Goal: Task Accomplishment & Management: Manage account settings

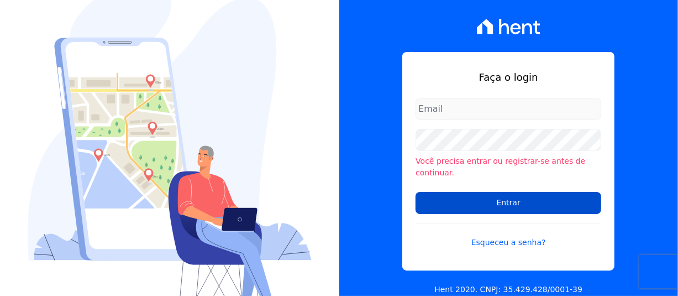
type input "[PERSON_NAME][EMAIL_ADDRESS][PERSON_NAME][DOMAIN_NAME]"
click at [520, 200] on input "Entrar" at bounding box center [509, 203] width 186 height 22
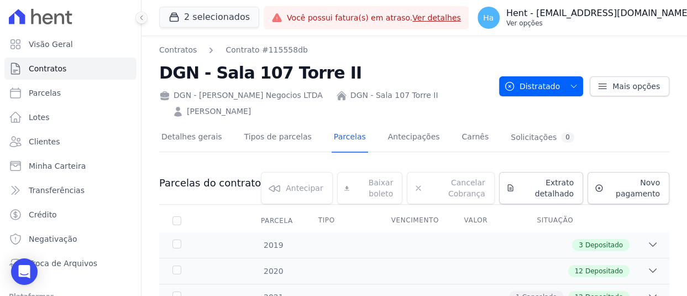
click at [652, 22] on p "Ver opções" at bounding box center [598, 23] width 185 height 9
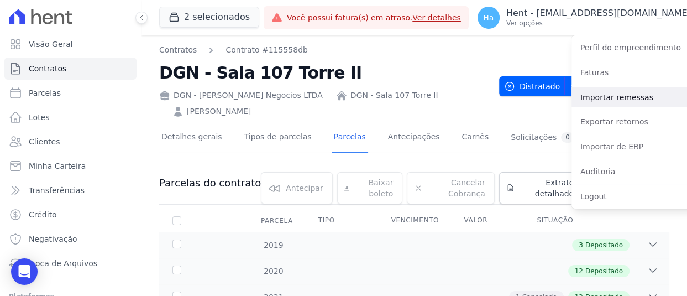
click at [597, 95] on link "Importar remessas" at bounding box center [643, 97] width 142 height 20
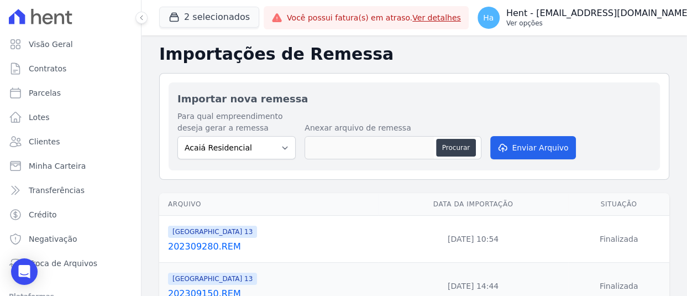
click at [553, 13] on p "Hent - [EMAIL_ADDRESS][DOMAIN_NAME]" at bounding box center [598, 13] width 185 height 11
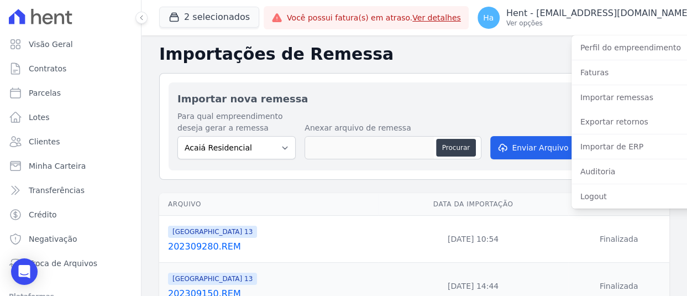
click at [403, 75] on div "Importar nova remessa Para qual empreendimento deseja gerar a remessa Acaiá Res…" at bounding box center [414, 126] width 510 height 107
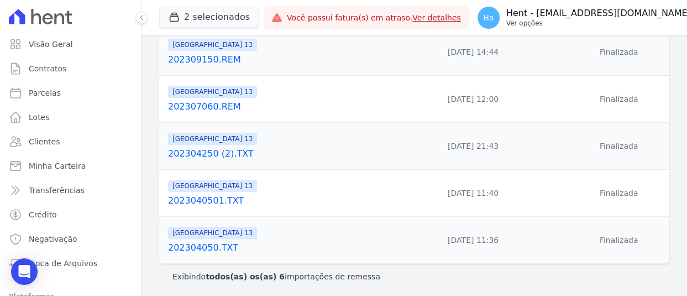
scroll to position [237, 0]
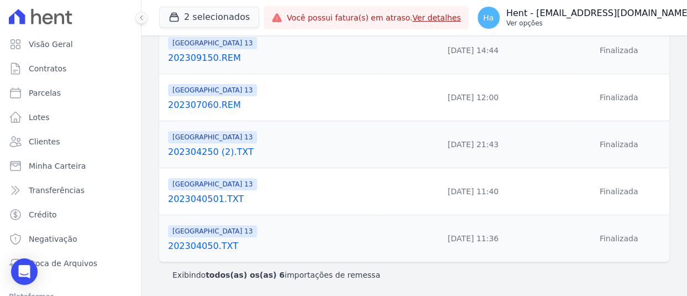
click at [567, 22] on p "Ver opções" at bounding box center [598, 23] width 185 height 9
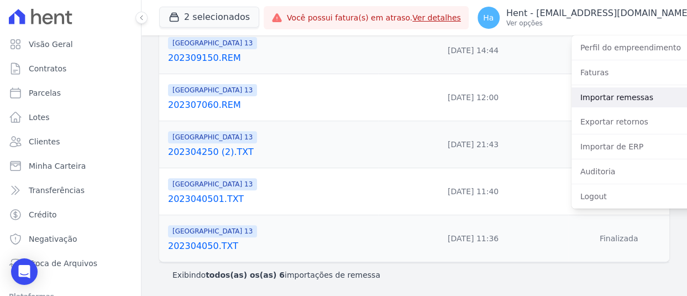
click at [572, 99] on link "Importar remessas" at bounding box center [643, 97] width 142 height 20
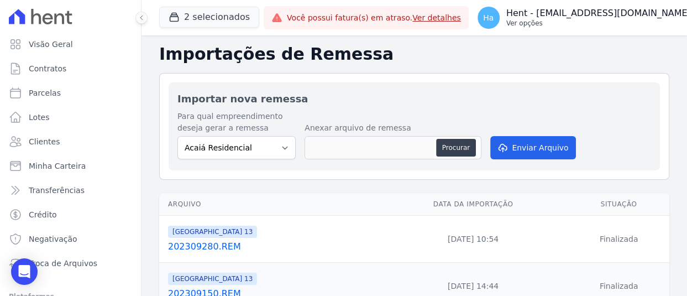
click at [556, 22] on p "Ver opções" at bounding box center [598, 23] width 185 height 9
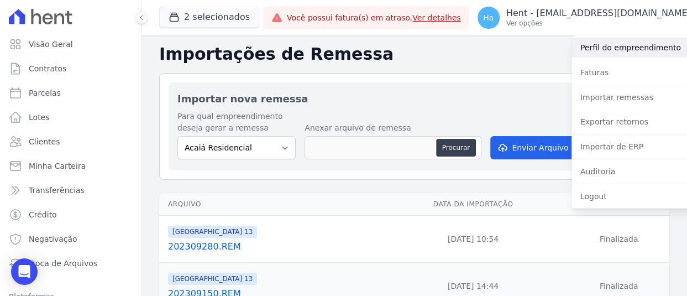
click at [572, 50] on link "Perfil do empreendimento" at bounding box center [643, 48] width 142 height 20
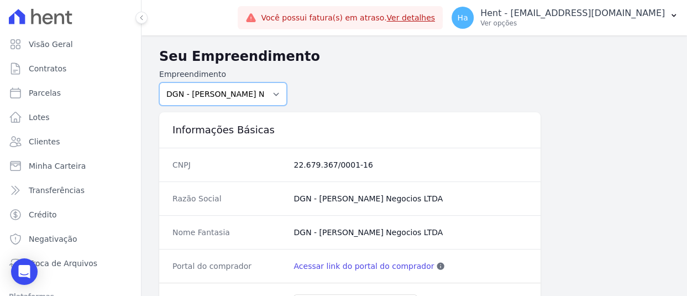
click at [269, 95] on select "Acaiá Residencial ACQUA 8 PELOTAS SPE LTDA ACQUA 8 PELOTAS SPE LTDA II ACQUA LI…" at bounding box center [223, 93] width 128 height 23
select select "666ec40b-d73a-44a4-beb0-0c9e75cf4fe0"
click at [159, 82] on select "Acaiá Residencial ACQUA 8 PELOTAS SPE LTDA ACQUA 8 PELOTAS SPE LTDA II ACQUA LI…" at bounding box center [223, 93] width 128 height 23
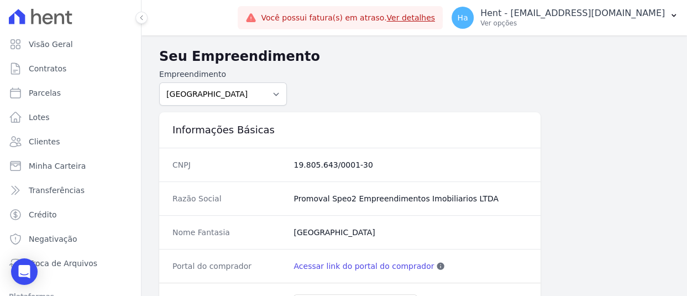
click at [358, 266] on link "Acessar link do portal do comprador" at bounding box center [364, 265] width 140 height 11
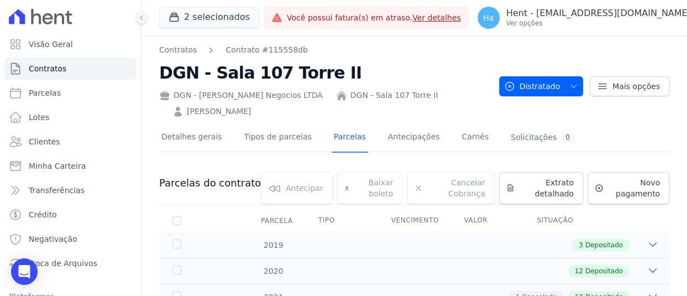
click at [432, 54] on nav "Contratos Contrato #115558db" at bounding box center [324, 50] width 331 height 12
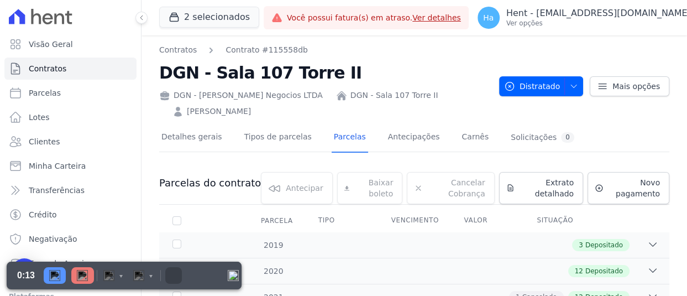
select select "default"
